Goal: Task Accomplishment & Management: Use online tool/utility

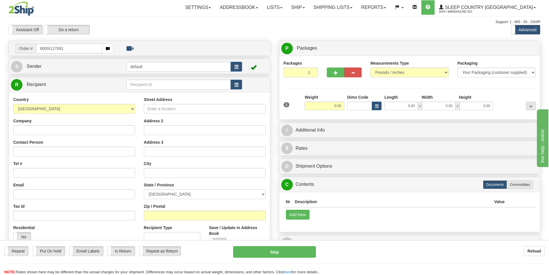
type input "9000I117091"
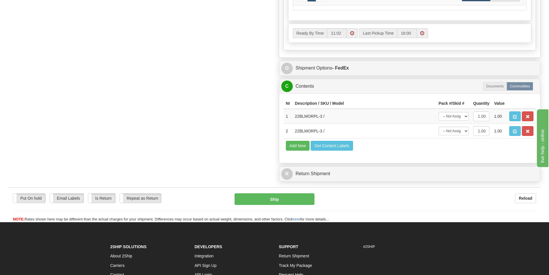
scroll to position [288, 0]
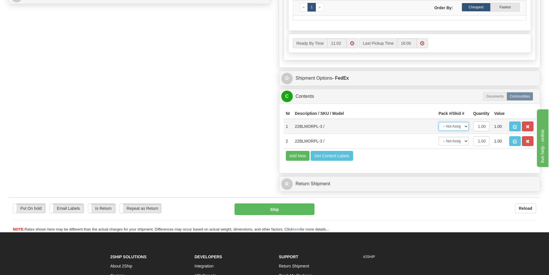
click at [453, 122] on select "-- Not Assigned -- Package 1" at bounding box center [454, 126] width 30 height 9
select select "0"
click at [439, 122] on select "-- Not Assigned -- Package 1" at bounding box center [454, 126] width 30 height 9
click at [455, 140] on select "-- Not Assigned -- Package 1" at bounding box center [454, 141] width 30 height 9
select select "0"
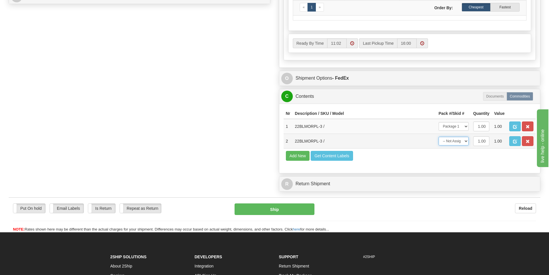
click at [439, 137] on select "-- Not Assigned -- Package 1" at bounding box center [454, 141] width 30 height 9
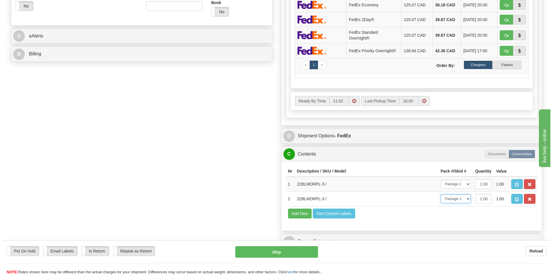
scroll to position [259, 0]
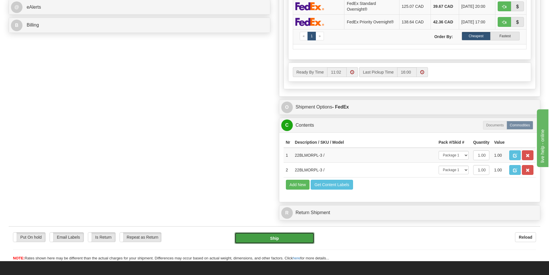
click at [277, 237] on button "Ship" at bounding box center [275, 238] width 80 height 12
type input "92"
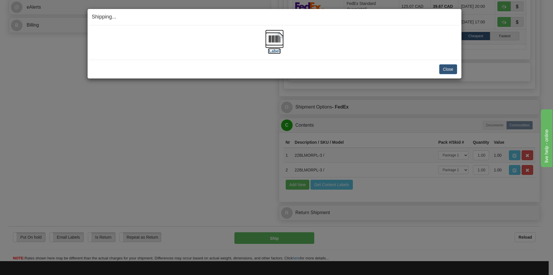
click at [268, 49] on label "[Label]" at bounding box center [274, 51] width 13 height 6
click at [449, 71] on button "Close" at bounding box center [448, 69] width 18 height 10
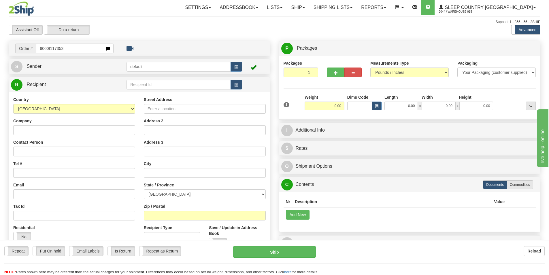
type input "9000I117353"
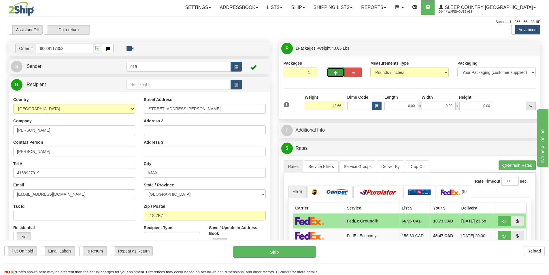
click at [335, 73] on span "button" at bounding box center [336, 73] width 4 height 4
type input "2"
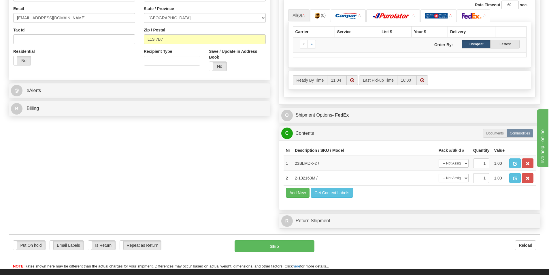
scroll to position [173, 0]
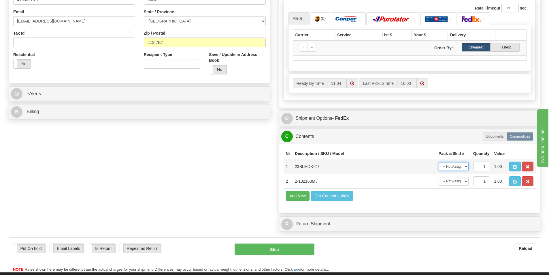
click at [459, 168] on select "-- Not Assigned -- Package 1 Package 2" at bounding box center [454, 166] width 30 height 9
select select "0"
click at [439, 162] on select "-- Not Assigned -- Package 1 Package 2" at bounding box center [454, 166] width 30 height 9
click at [452, 182] on select "-- Not Assigned -- Package 1 Package 2" at bounding box center [454, 181] width 30 height 9
select select "1"
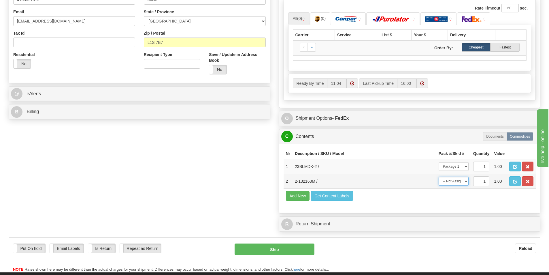
click at [439, 177] on select "-- Not Assigned -- Package 1 Package 2" at bounding box center [454, 181] width 30 height 9
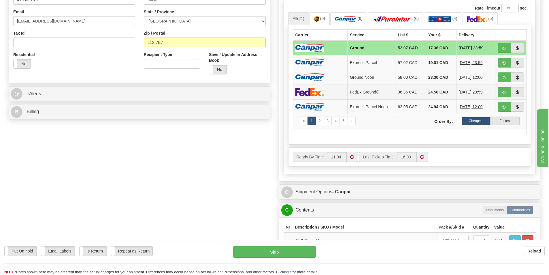
click at [369, 93] on td "FedEx Ground®" at bounding box center [372, 91] width 48 height 15
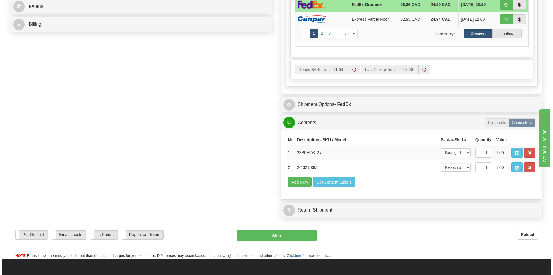
scroll to position [288, 0]
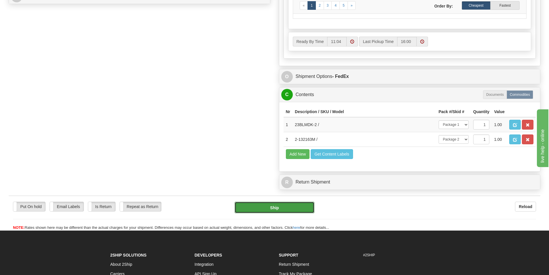
click at [271, 207] on button "Ship" at bounding box center [275, 207] width 80 height 12
type input "92"
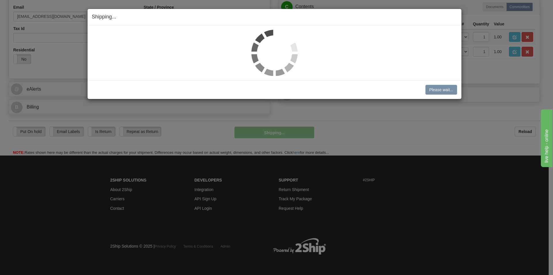
scroll to position [178, 0]
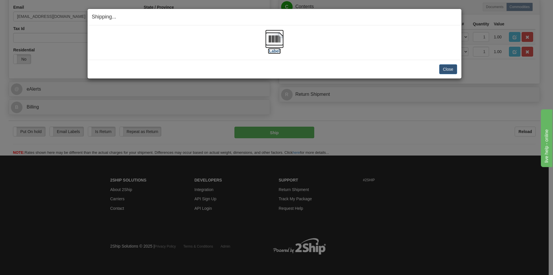
click at [279, 51] on label "[Label]" at bounding box center [274, 51] width 13 height 6
click at [452, 68] on button "Close" at bounding box center [448, 69] width 18 height 10
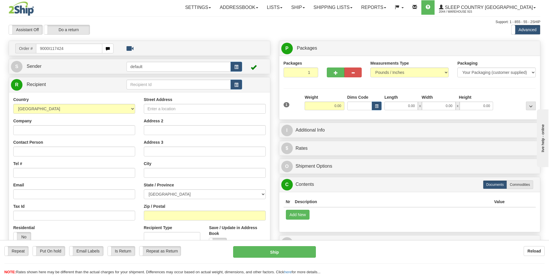
type input "9000I117424"
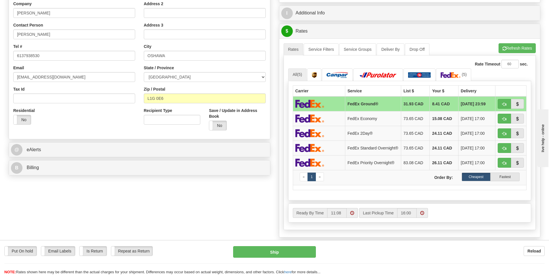
scroll to position [259, 0]
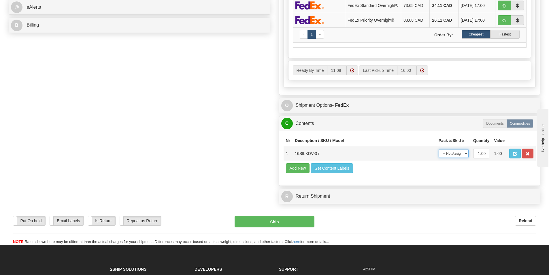
click at [456, 153] on select "-- Not Assigned -- Package 1" at bounding box center [454, 153] width 30 height 9
click at [451, 175] on td "Add New Get Content Labels" at bounding box center [410, 168] width 252 height 15
click at [454, 157] on select "-- Not Assigned -- Package 1" at bounding box center [454, 153] width 30 height 9
click at [439, 151] on select "-- Not Assigned -- Package 1" at bounding box center [454, 153] width 30 height 9
click at [453, 155] on select "-- Not Assigned -- Package 1" at bounding box center [454, 153] width 30 height 9
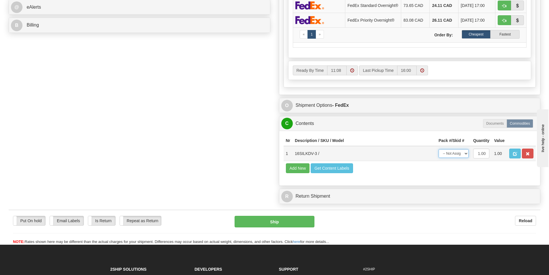
select select "0"
click at [439, 151] on select "-- Not Assigned -- Package 1" at bounding box center [454, 153] width 30 height 9
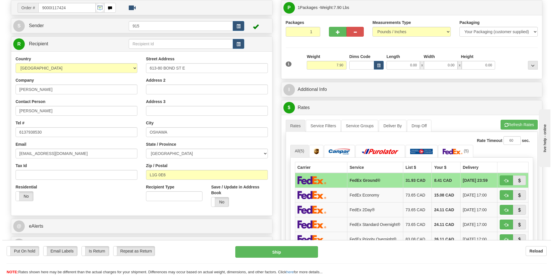
scroll to position [0, 0]
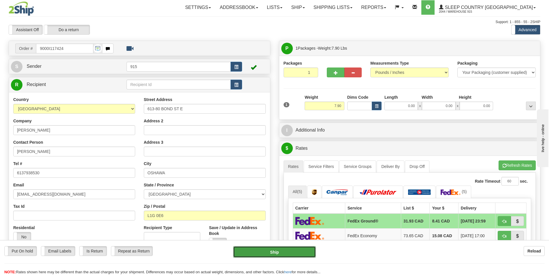
click at [273, 251] on button "Ship" at bounding box center [274, 252] width 83 height 12
type input "92"
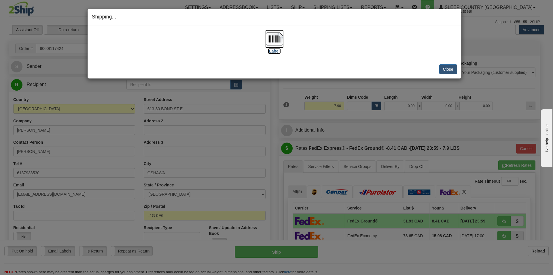
click at [277, 50] on label "[Label]" at bounding box center [274, 51] width 13 height 6
click at [446, 67] on button "Close" at bounding box center [448, 69] width 18 height 10
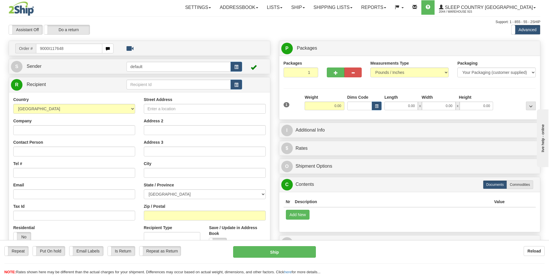
type input "9000I117648"
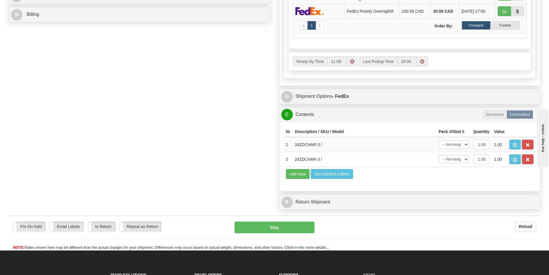
scroll to position [288, 0]
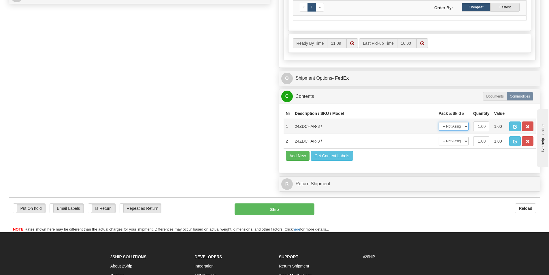
click at [453, 129] on select "-- Not Assigned -- Package 1" at bounding box center [454, 126] width 30 height 9
select select "0"
click at [439, 122] on select "-- Not Assigned -- Package 1" at bounding box center [454, 126] width 30 height 9
click at [451, 142] on select "-- Not Assigned -- Package 1" at bounding box center [454, 141] width 30 height 9
select select "0"
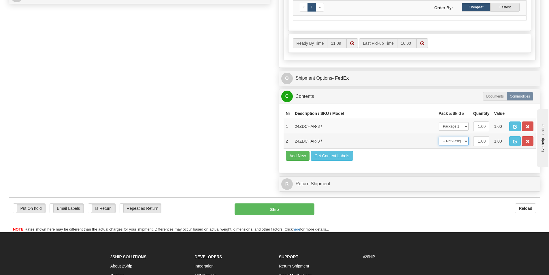
click at [439, 137] on select "-- Not Assigned -- Package 1" at bounding box center [454, 141] width 30 height 9
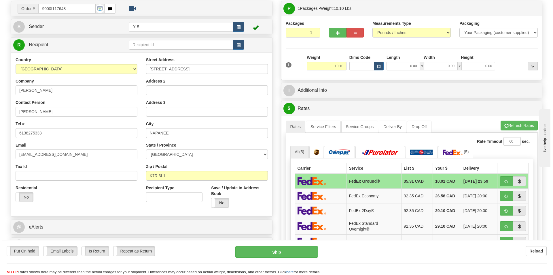
scroll to position [0, 0]
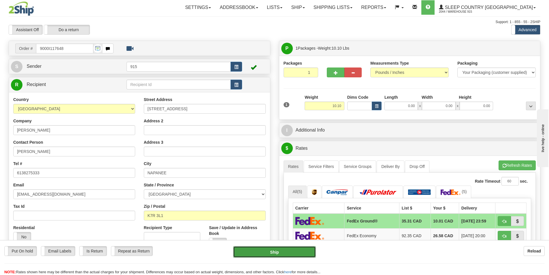
click at [278, 250] on button "Ship" at bounding box center [274, 252] width 83 height 12
type input "92"
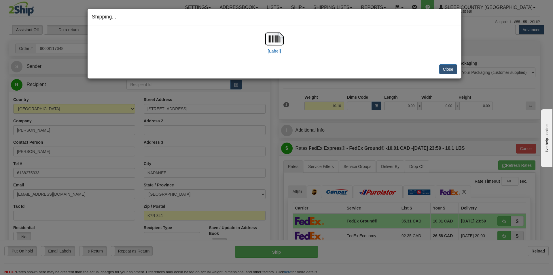
click at [273, 54] on div "[Label]" at bounding box center [274, 43] width 18 height 26
click at [274, 53] on label "[Label]" at bounding box center [274, 51] width 13 height 6
click at [446, 72] on button "Close" at bounding box center [448, 69] width 18 height 10
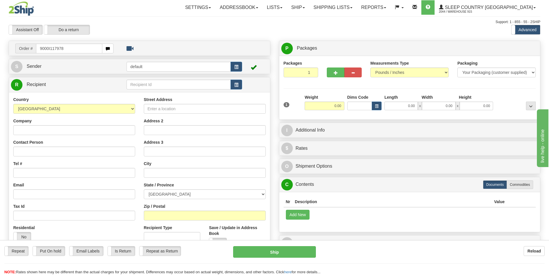
type input "9000I117978"
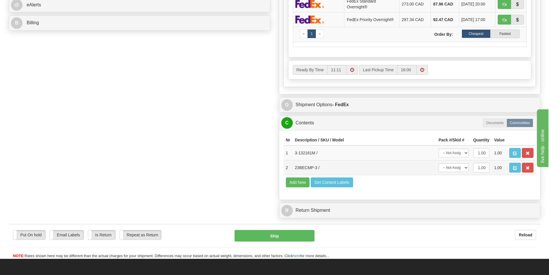
scroll to position [288, 0]
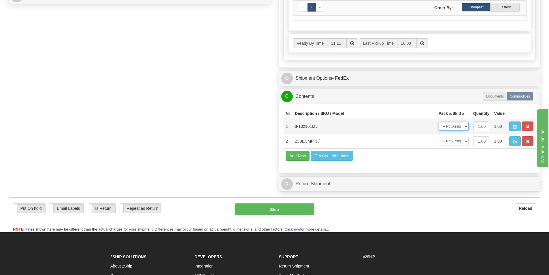
click at [450, 125] on select "-- Not Assigned -- Package 1" at bounding box center [454, 126] width 30 height 9
select select "0"
click at [439, 122] on select "-- Not Assigned -- Package 1" at bounding box center [454, 126] width 30 height 9
click at [449, 144] on select "-- Not Assigned -- Package 1" at bounding box center [454, 141] width 30 height 9
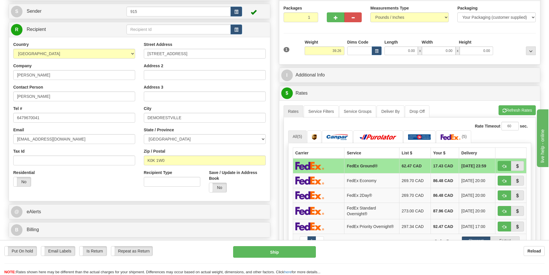
scroll to position [0, 0]
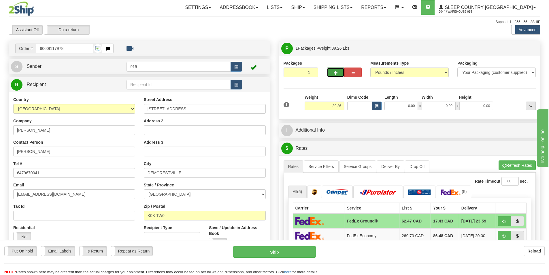
click at [341, 69] on button "button" at bounding box center [335, 72] width 17 height 10
type input "2"
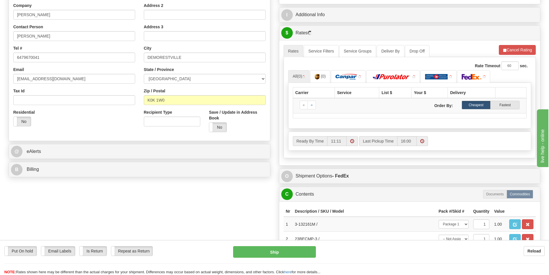
scroll to position [202, 0]
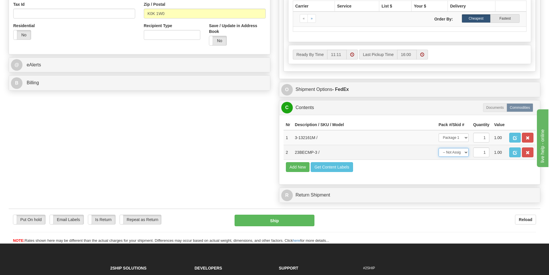
click at [462, 152] on select "-- Not Assigned -- Package 1 Package 2" at bounding box center [454, 152] width 30 height 9
select select "1"
click at [439, 148] on select "-- Not Assigned -- Package 1 Package 2" at bounding box center [454, 152] width 30 height 9
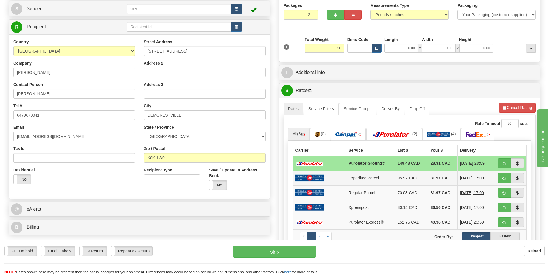
scroll to position [115, 0]
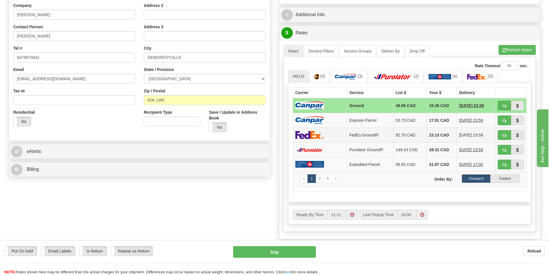
click at [368, 135] on td "FedEx Ground®" at bounding box center [370, 134] width 46 height 15
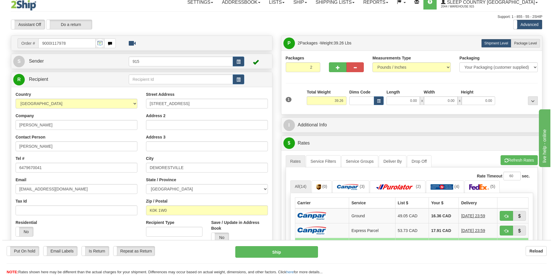
scroll to position [0, 0]
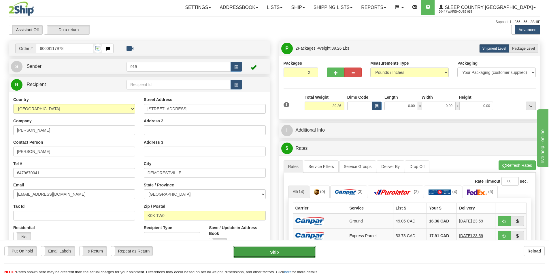
click at [264, 252] on button "Ship" at bounding box center [274, 252] width 83 height 12
type input "92"
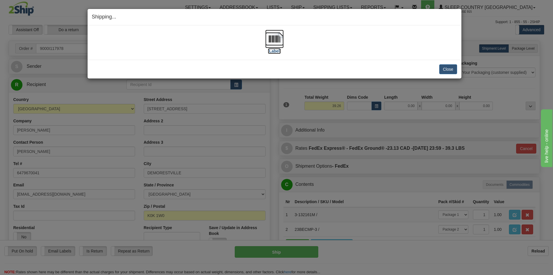
click at [275, 51] on label "[Label]" at bounding box center [274, 51] width 13 height 6
click at [442, 65] on button "Close" at bounding box center [448, 69] width 18 height 10
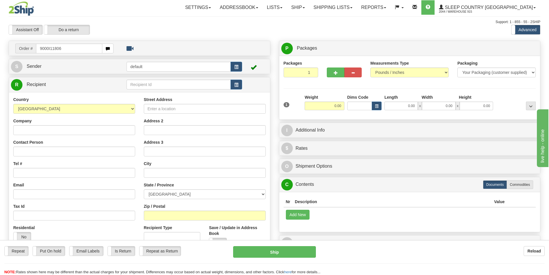
type input "9000I118066"
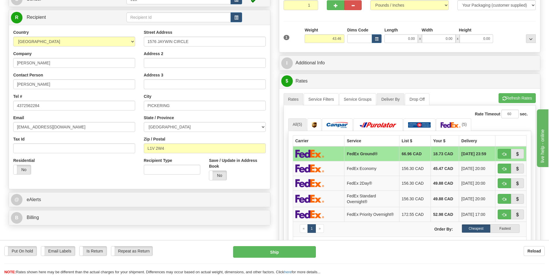
scroll to position [29, 0]
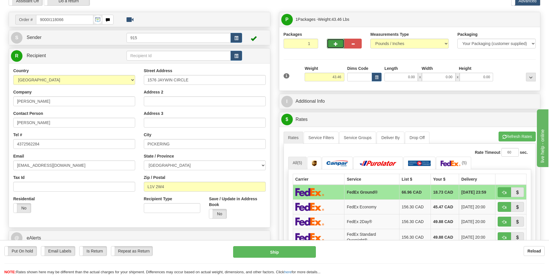
click at [340, 47] on button "button" at bounding box center [335, 44] width 17 height 10
type input "2"
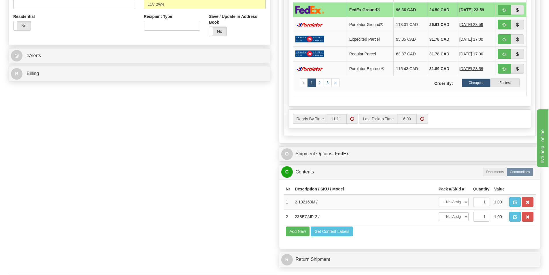
scroll to position [288, 0]
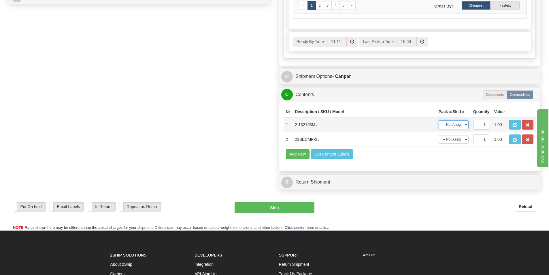
click at [454, 127] on select "-- Not Assigned -- Package 1 Package 2" at bounding box center [454, 124] width 30 height 9
select select "0"
click at [439, 120] on select "-- Not Assigned -- Package 1 Package 2" at bounding box center [454, 124] width 30 height 9
click at [454, 139] on select "-- Not Assigned -- Package 1 Package 2" at bounding box center [454, 139] width 30 height 9
select select "1"
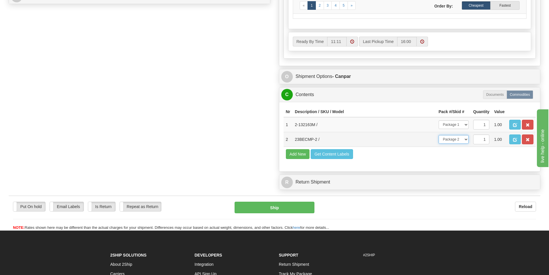
click at [439, 135] on select "-- Not Assigned -- Package 1 Package 2" at bounding box center [454, 139] width 30 height 9
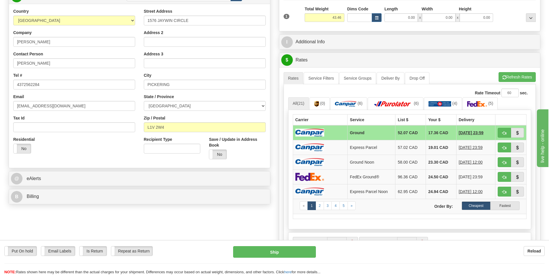
scroll to position [144, 0]
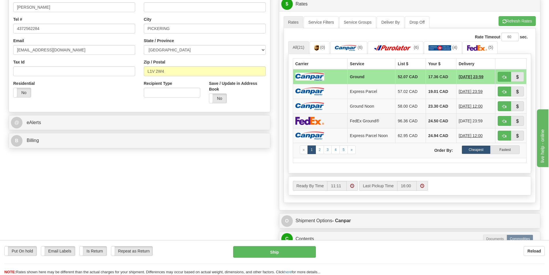
click at [407, 114] on td "96.36 CAD" at bounding box center [410, 120] width 31 height 15
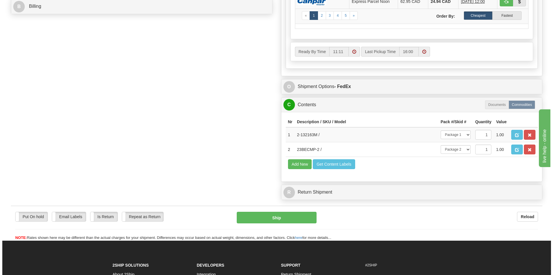
scroll to position [288, 0]
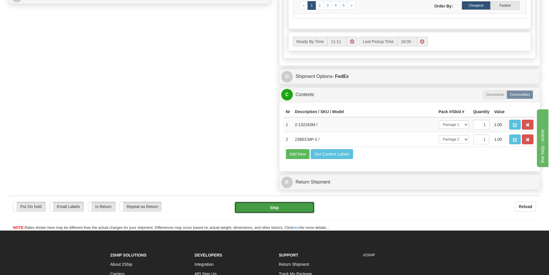
click at [290, 207] on button "Ship" at bounding box center [275, 207] width 80 height 12
type input "92"
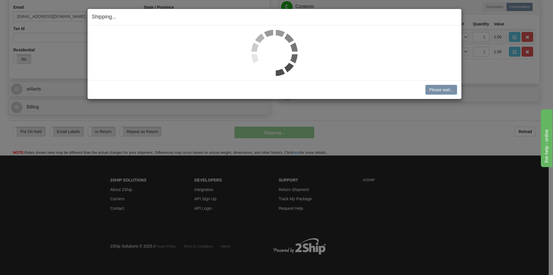
scroll to position [178, 0]
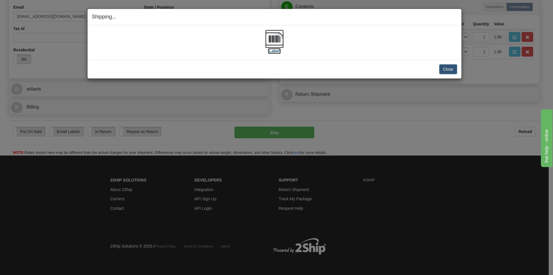
click at [278, 49] on label "[Label]" at bounding box center [274, 51] width 13 height 6
click at [443, 63] on div "Close Cancel Cancel Shipment and Quit Pickup Quit Pickup ONLY" at bounding box center [275, 69] width 374 height 19
click at [444, 66] on button "Close" at bounding box center [448, 69] width 18 height 10
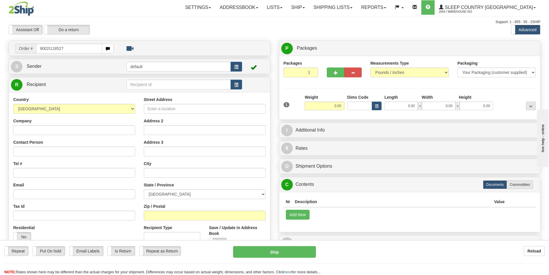
type input "9002I118527"
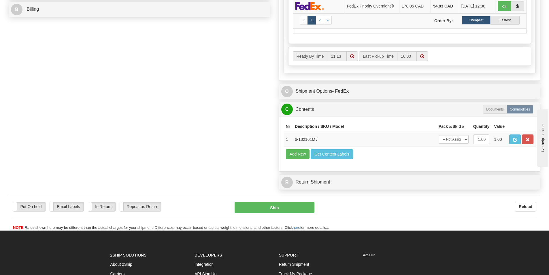
scroll to position [317, 0]
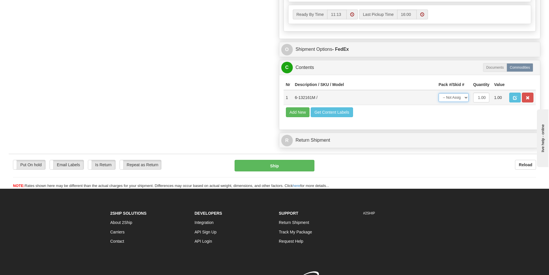
click at [465, 97] on select "-- Not Assigned -- Package 1" at bounding box center [454, 97] width 30 height 9
select select "0"
click at [439, 93] on select "-- Not Assigned -- Package 1" at bounding box center [454, 97] width 30 height 9
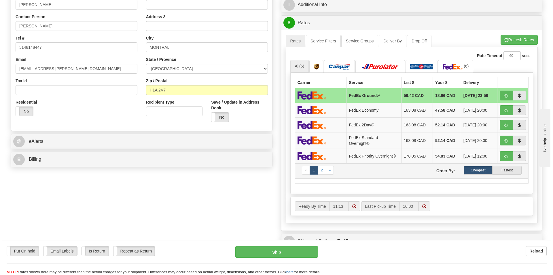
scroll to position [0, 0]
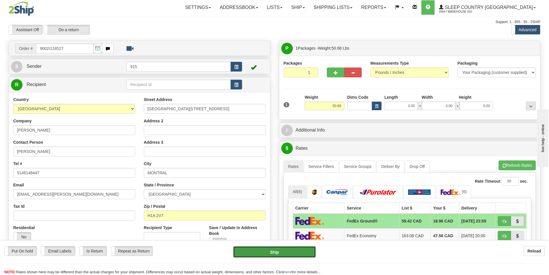
click at [275, 250] on button "Ship" at bounding box center [274, 252] width 83 height 12
type input "92"
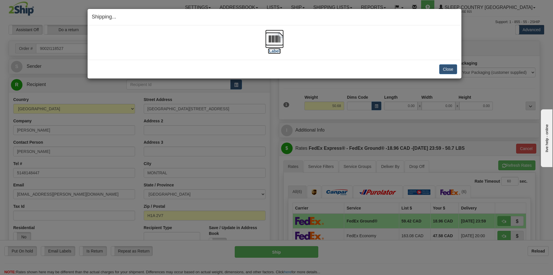
click at [272, 52] on label "[Label]" at bounding box center [274, 51] width 13 height 6
click at [450, 71] on button "Close" at bounding box center [448, 69] width 18 height 10
